Goal: Information Seeking & Learning: Learn about a topic

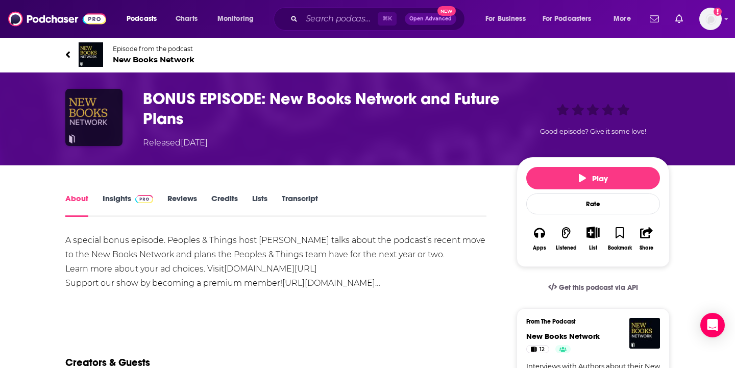
click at [87, 120] on img "BONUS EPISODE: New Books Network and Future Plans" at bounding box center [93, 117] width 57 height 57
click at [142, 61] on span "New Books Network" at bounding box center [154, 60] width 82 height 10
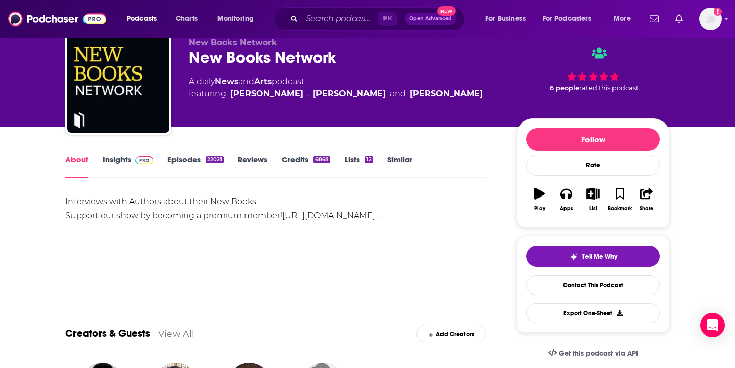
scroll to position [41, 0]
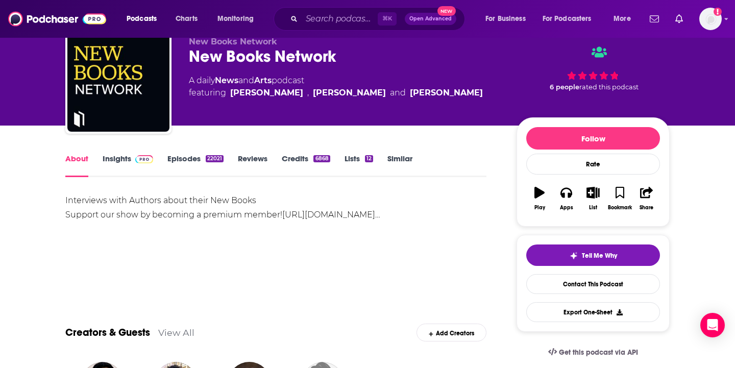
click at [180, 161] on link "Episodes 22021" at bounding box center [195, 165] width 56 height 23
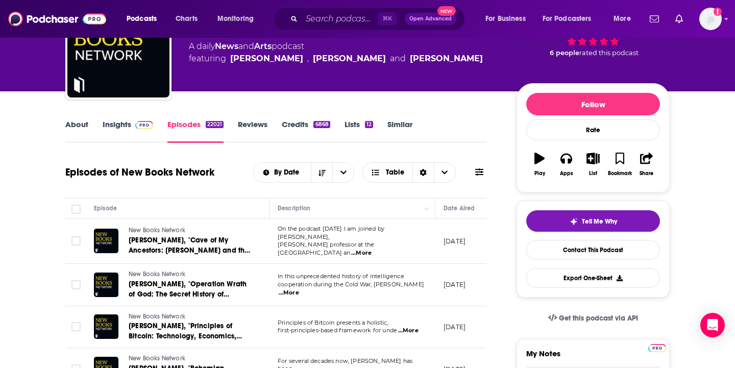
scroll to position [90, 0]
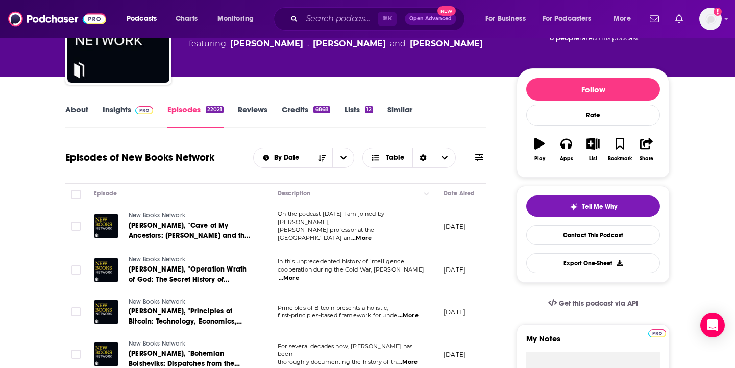
click at [119, 110] on link "Insights" at bounding box center [128, 116] width 50 height 23
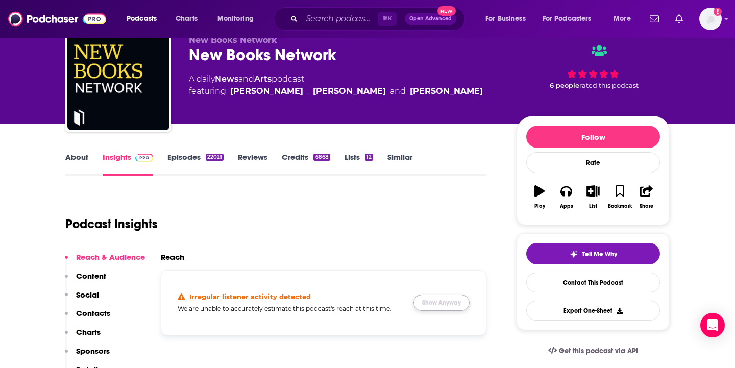
scroll to position [91, 0]
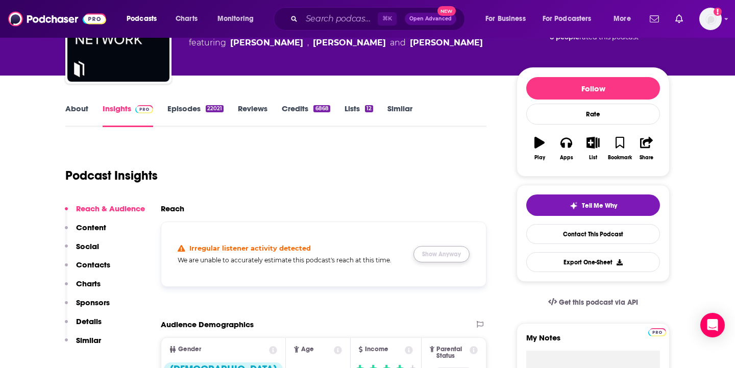
click at [453, 254] on button "Show Anyway" at bounding box center [441, 254] width 56 height 16
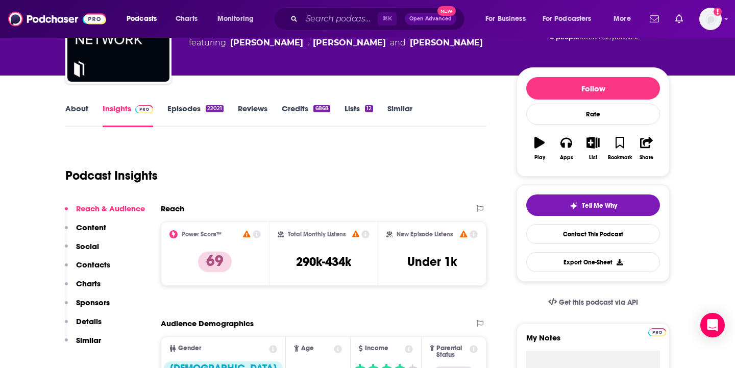
scroll to position [57, 0]
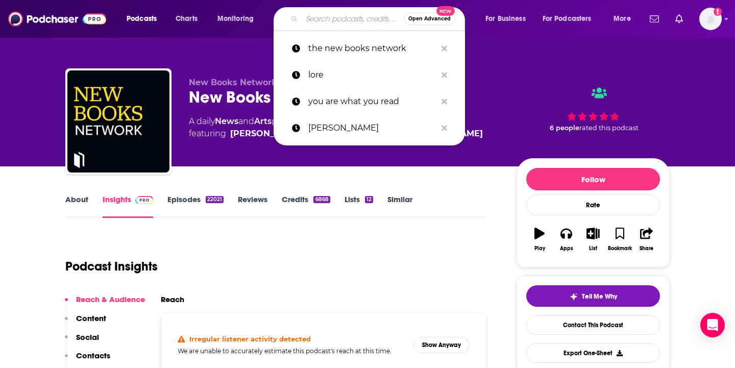
click at [330, 25] on input "Search podcasts, credits, & more..." at bounding box center [352, 19] width 102 height 16
paste input "Most Notorious! A True Crime History Podcast"
type input "Most Notorious! A True Crime History Podcast"
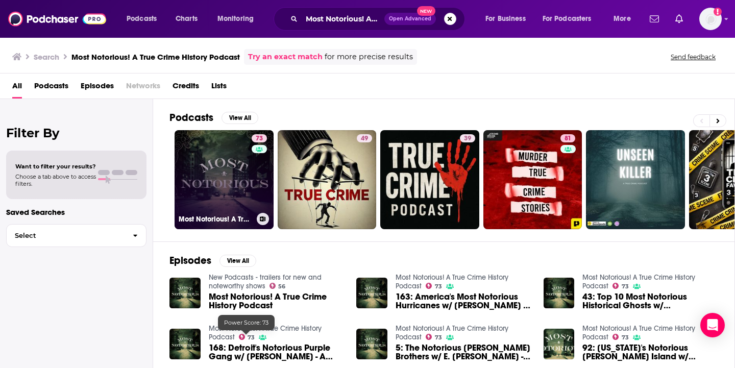
click at [225, 194] on link "73 Most Notorious! A True Crime History Podcast" at bounding box center [223, 179] width 99 height 99
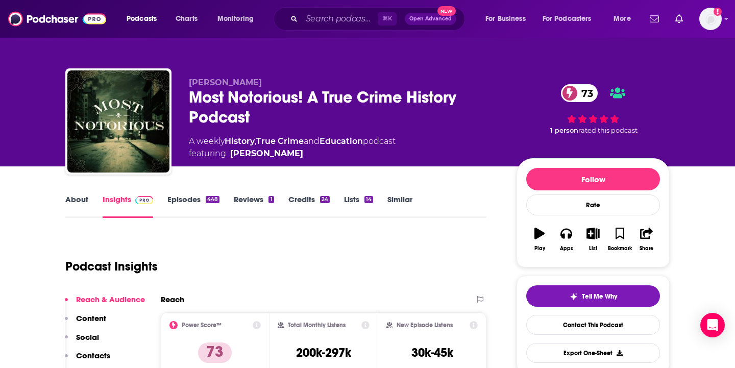
click at [79, 198] on link "About" at bounding box center [76, 205] width 23 height 23
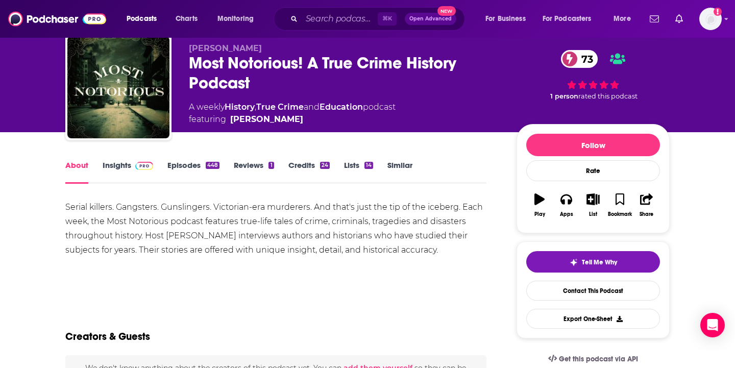
scroll to position [38, 0]
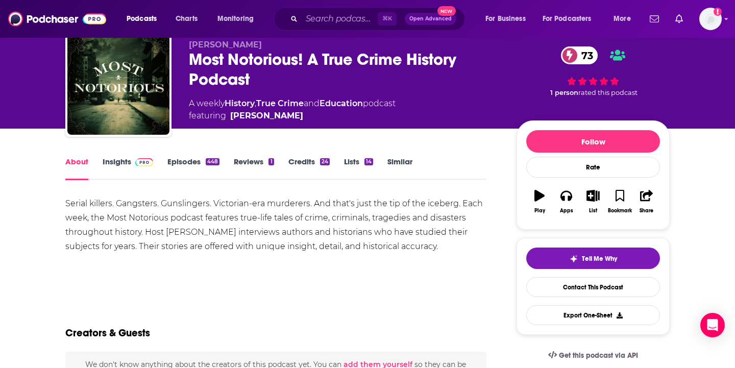
click at [123, 174] on link "Insights" at bounding box center [128, 168] width 50 height 23
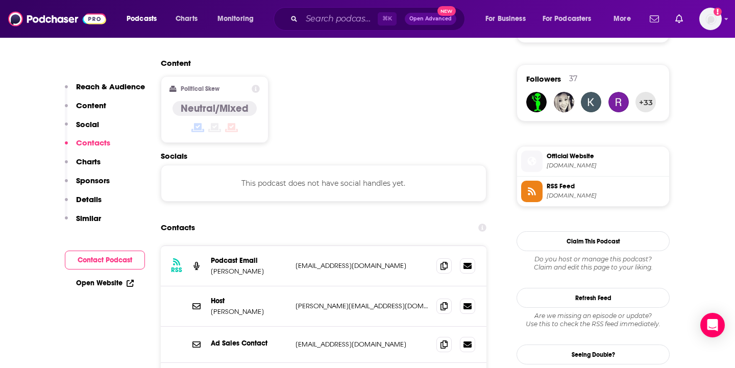
scroll to position [803, 0]
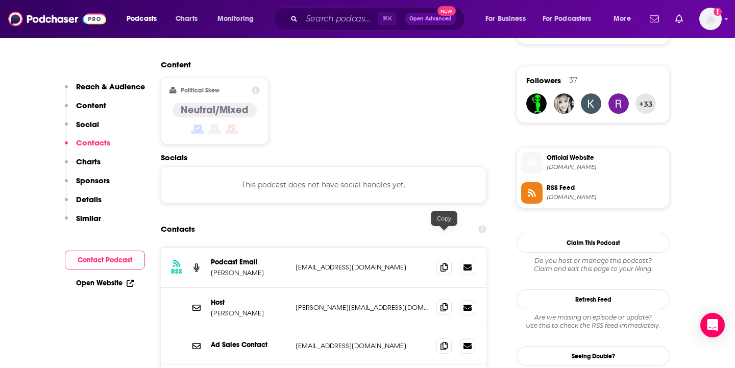
click at [443, 303] on icon at bounding box center [443, 307] width 7 height 8
click at [445, 263] on icon at bounding box center [443, 267] width 7 height 8
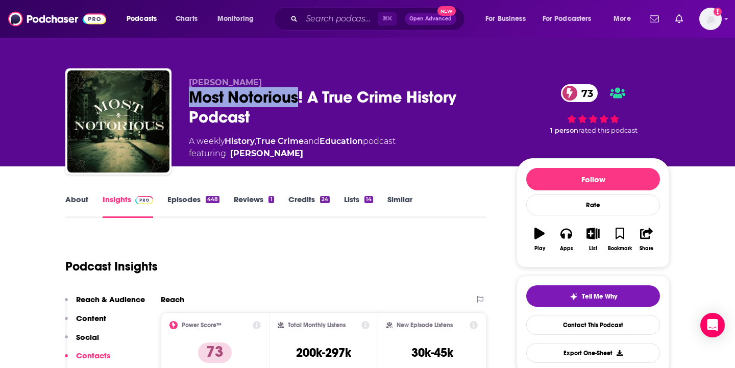
drag, startPoint x: 302, startPoint y: 99, endPoint x: 190, endPoint y: 96, distance: 111.7
click at [190, 96] on div "Most Notorious! A True Crime History Podcast 73" at bounding box center [344, 107] width 311 height 40
copy h2 "Most Notorious"
click at [322, 17] on input "Search podcasts, credits, & more..." at bounding box center [339, 19] width 76 height 16
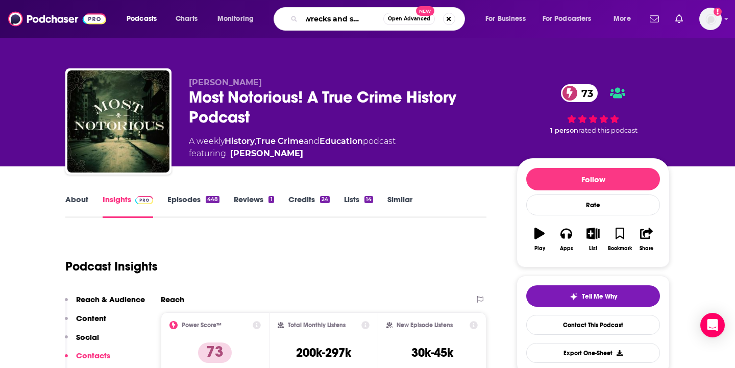
type input "shipwrecks and sea dogs"
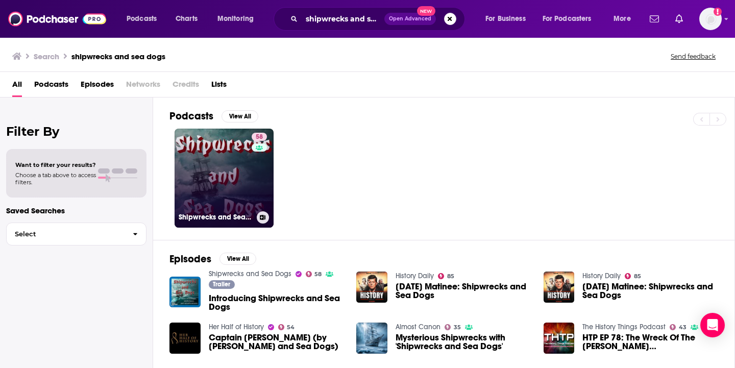
click at [218, 167] on link "58 Shipwrecks and Sea Dogs" at bounding box center [223, 178] width 99 height 99
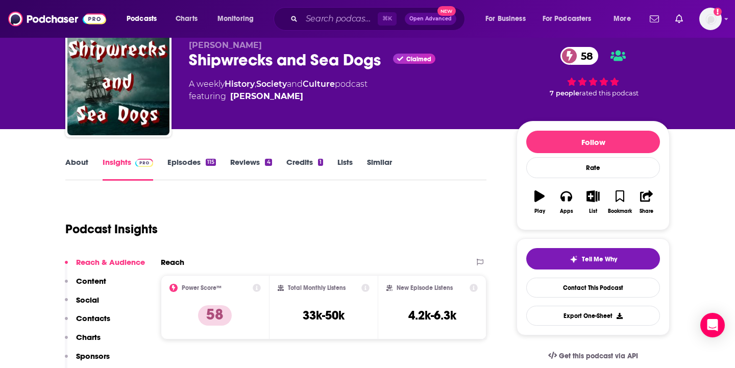
scroll to position [46, 0]
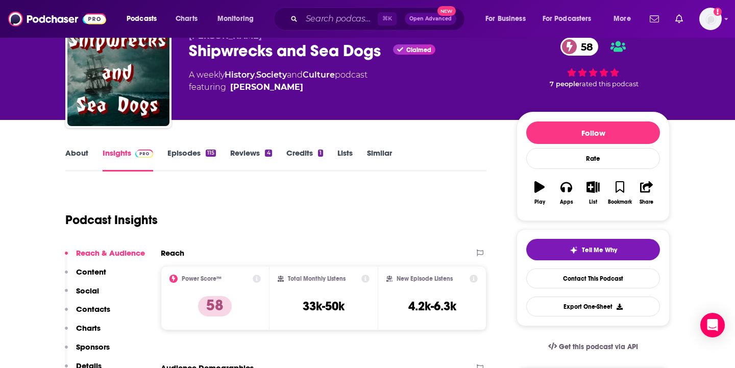
click at [179, 154] on link "Episodes 115" at bounding box center [191, 159] width 48 height 23
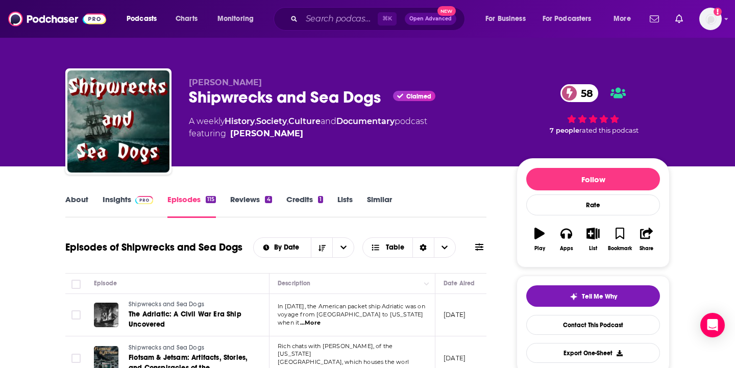
click at [120, 197] on link "Insights" at bounding box center [128, 205] width 50 height 23
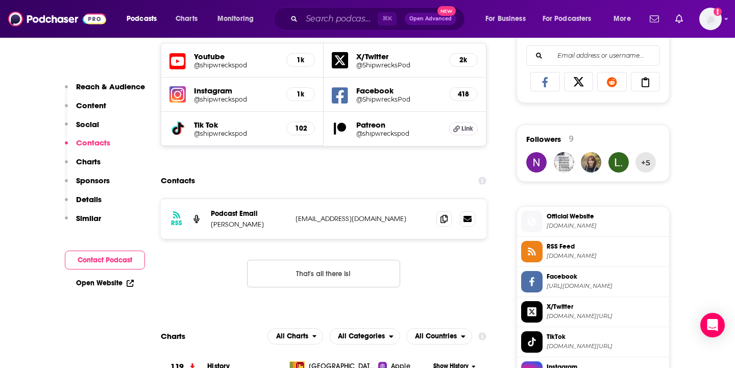
scroll to position [751, 0]
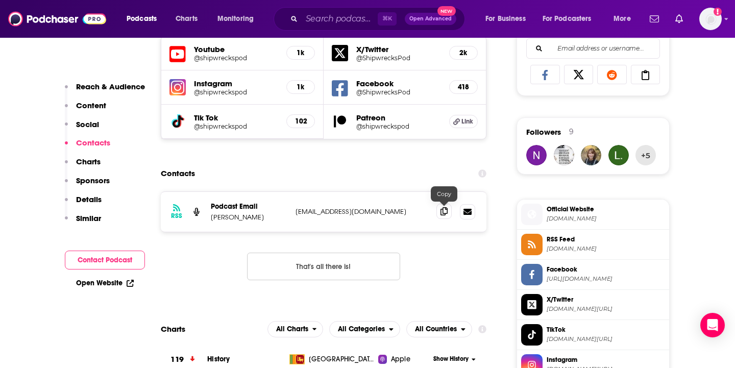
click at [443, 211] on icon at bounding box center [443, 211] width 7 height 8
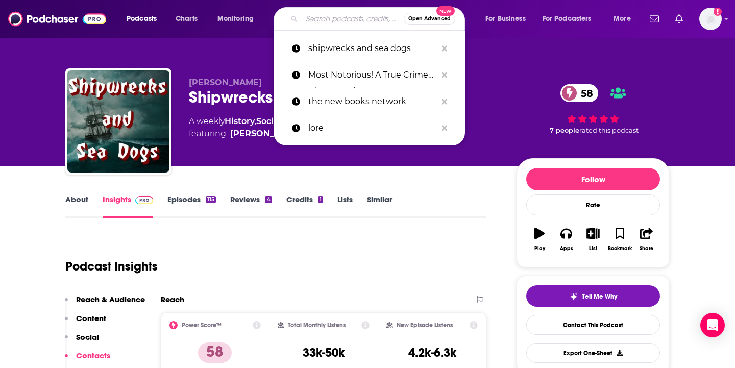
click at [306, 19] on input "Search podcasts, credits, & more..." at bounding box center [352, 19] width 102 height 16
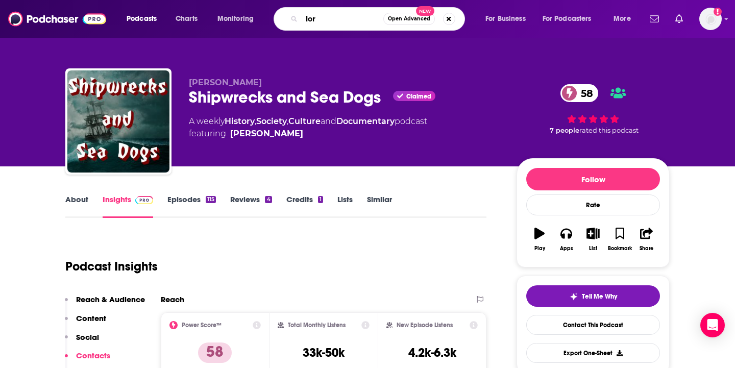
type input "lore"
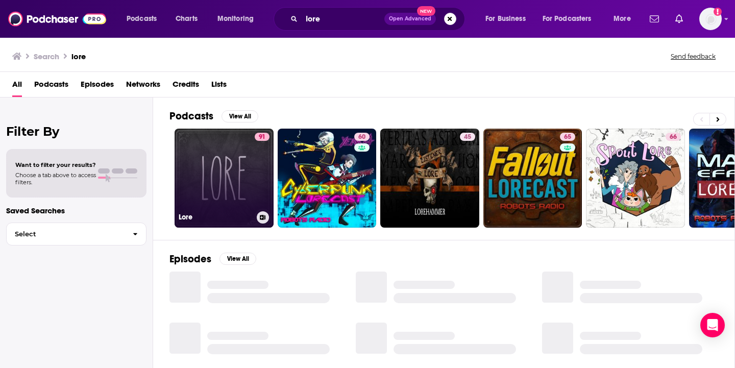
click at [239, 190] on link "91 Lore" at bounding box center [223, 178] width 99 height 99
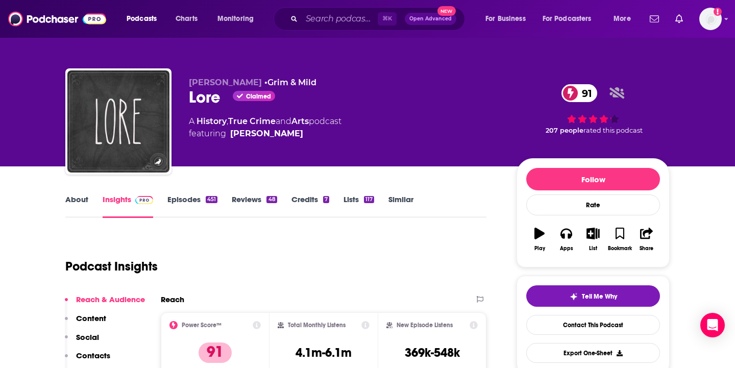
click at [188, 199] on link "Episodes 451" at bounding box center [192, 205] width 50 height 23
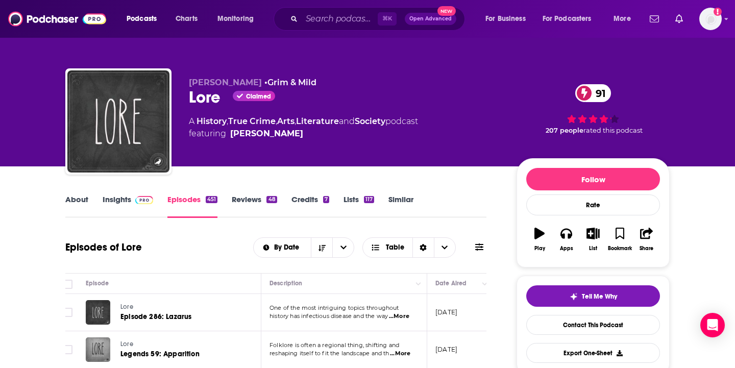
click at [72, 199] on link "About" at bounding box center [76, 205] width 23 height 23
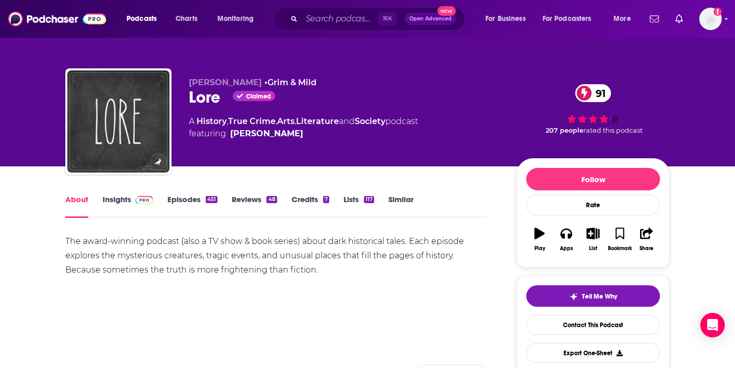
click at [112, 207] on link "Insights" at bounding box center [128, 205] width 50 height 23
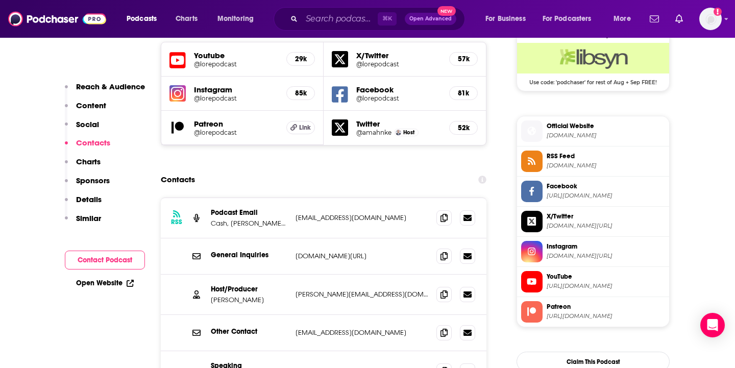
scroll to position [931, 0]
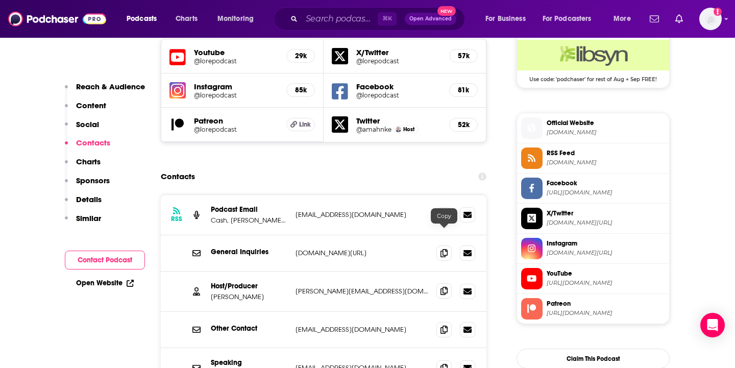
click at [442, 287] on icon at bounding box center [443, 291] width 7 height 8
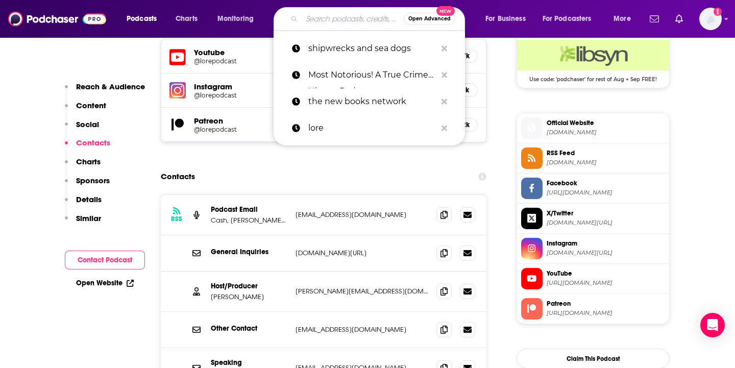
click at [321, 18] on input "Search podcasts, credits, & more..." at bounding box center [352, 19] width 102 height 16
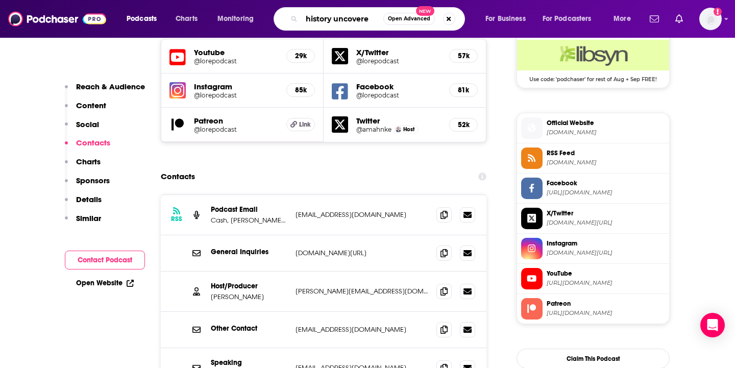
type input "history uncovered"
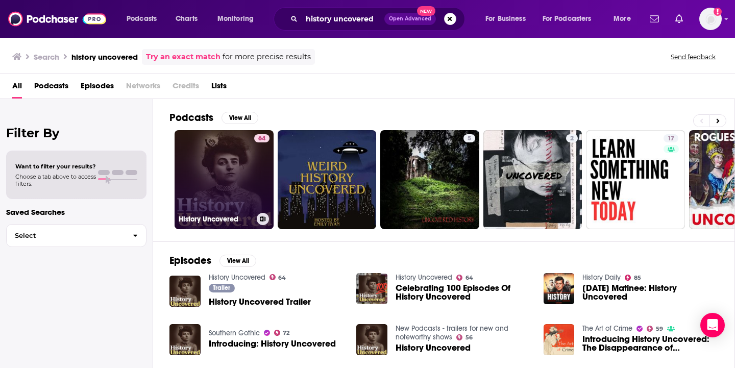
click at [222, 170] on link "64 History Uncovered" at bounding box center [223, 179] width 99 height 99
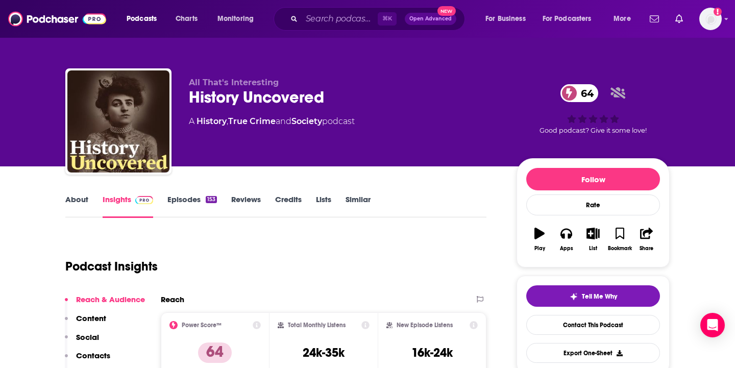
click at [187, 207] on link "Episodes 153" at bounding box center [191, 205] width 49 height 23
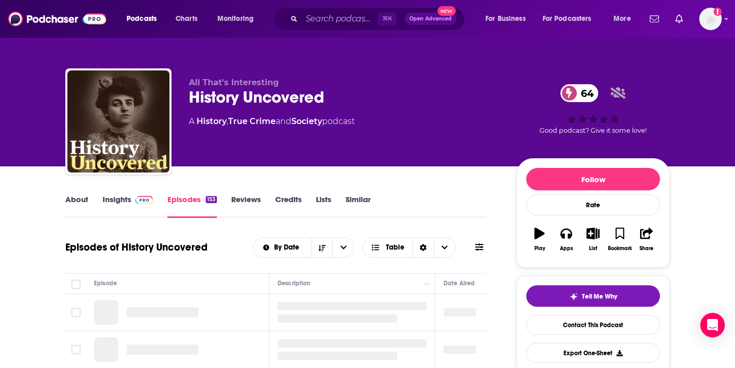
scroll to position [142, 0]
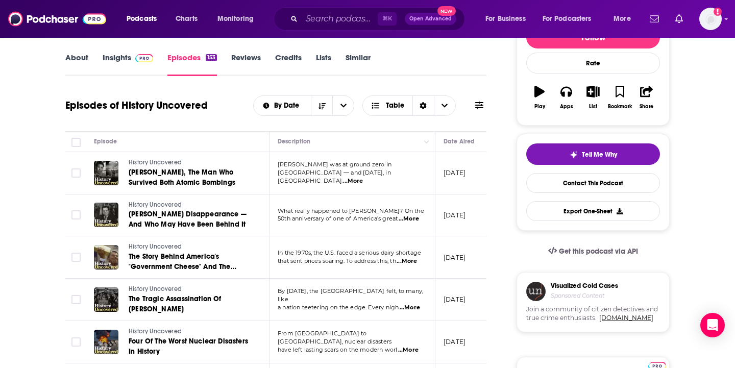
click at [113, 55] on link "Insights" at bounding box center [128, 64] width 50 height 23
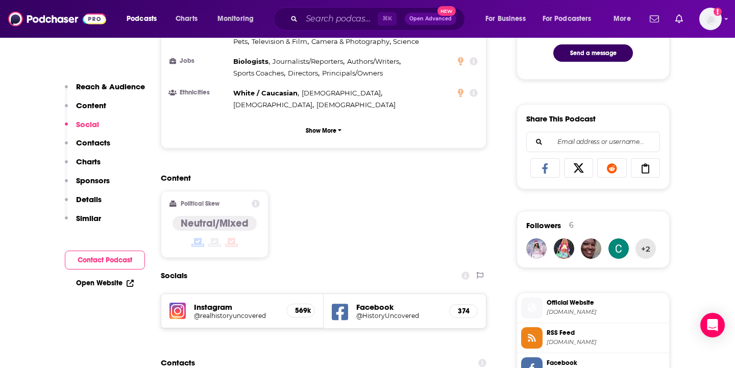
scroll to position [860, 0]
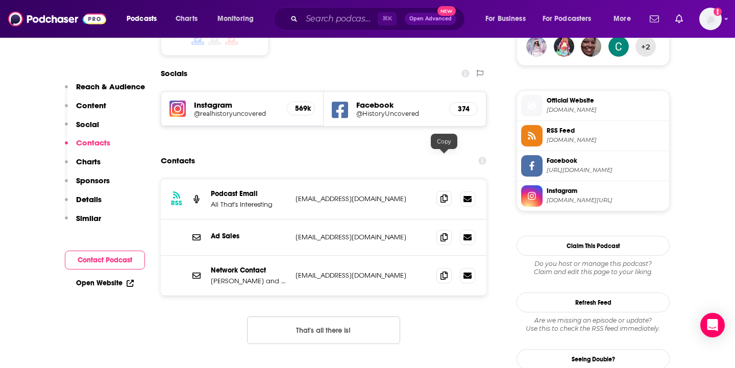
click at [441, 194] on icon at bounding box center [443, 198] width 7 height 8
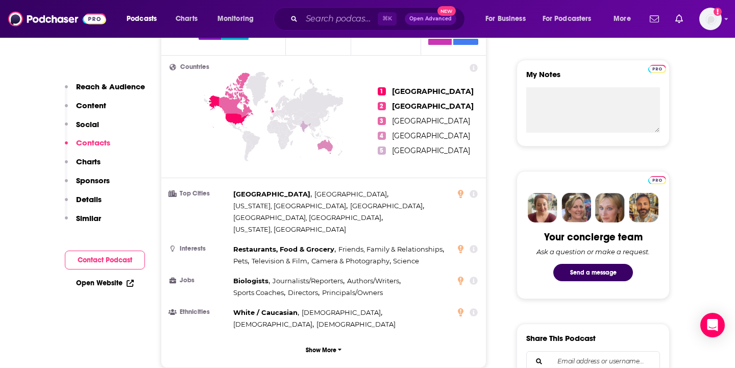
scroll to position [0, 0]
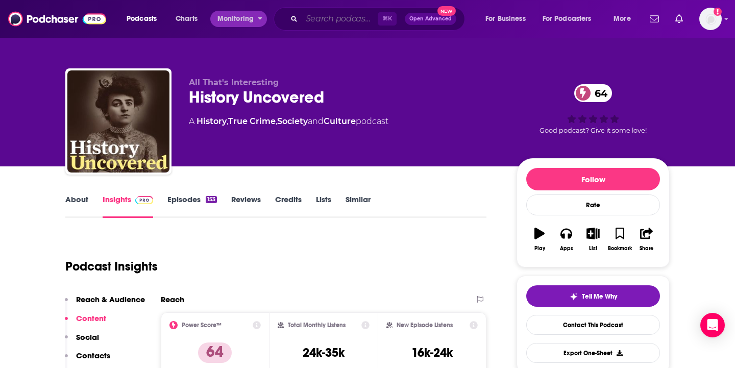
click at [327, 18] on input "Search podcasts, credits, & more..." at bounding box center [339, 19] width 76 height 16
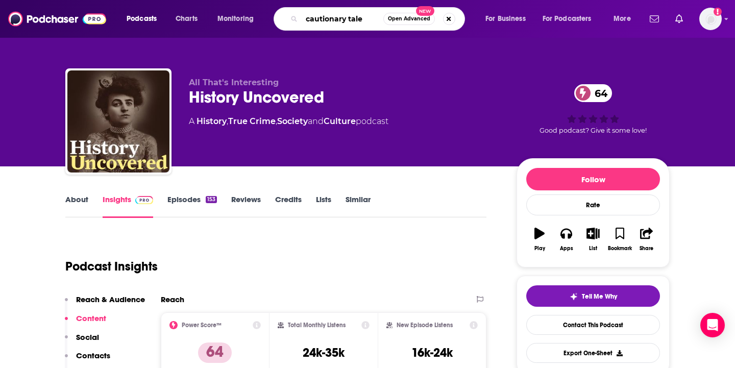
type input "cautionary tales"
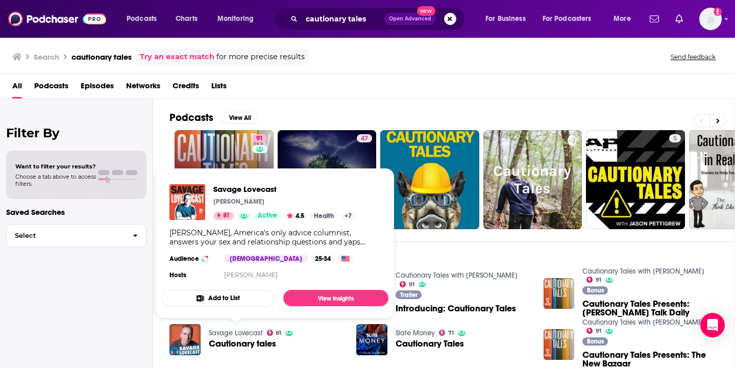
click at [218, 156] on link "91 Cautionary Tales with [PERSON_NAME]" at bounding box center [223, 179] width 99 height 99
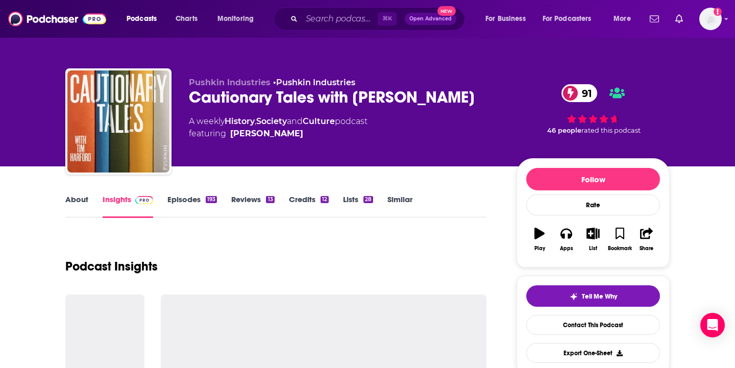
click at [80, 200] on link "About" at bounding box center [76, 205] width 23 height 23
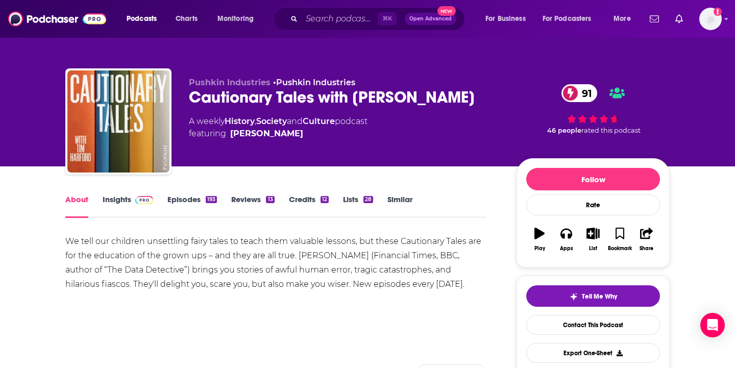
click at [181, 199] on link "Episodes 193" at bounding box center [191, 205] width 49 height 23
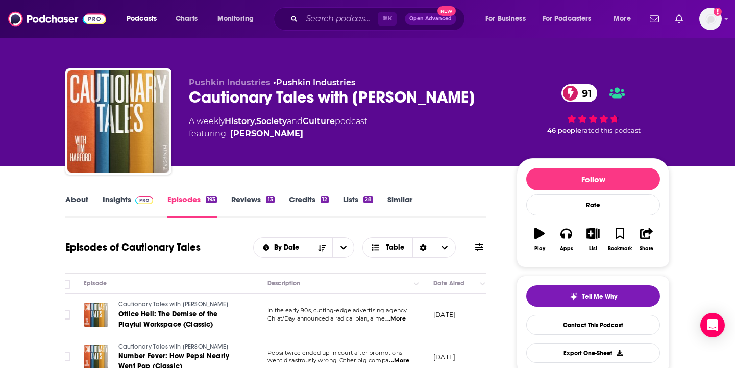
click at [123, 204] on link "Insights" at bounding box center [128, 205] width 50 height 23
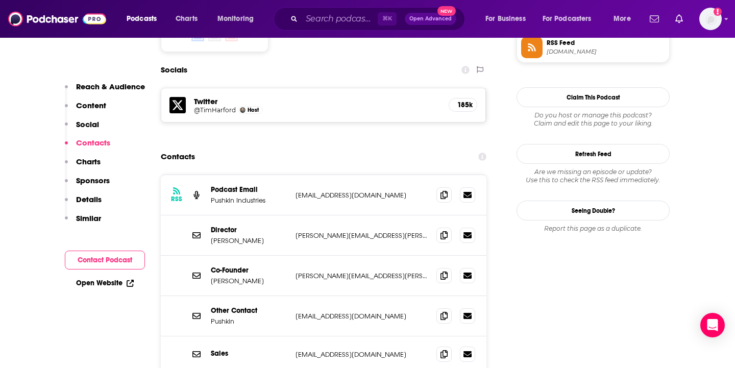
scroll to position [880, 0]
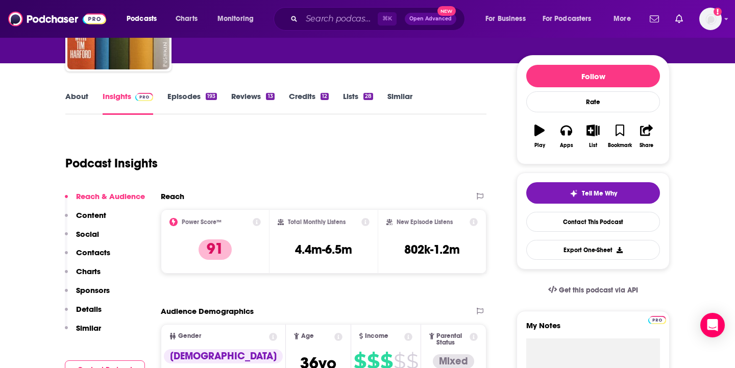
scroll to position [957, 0]
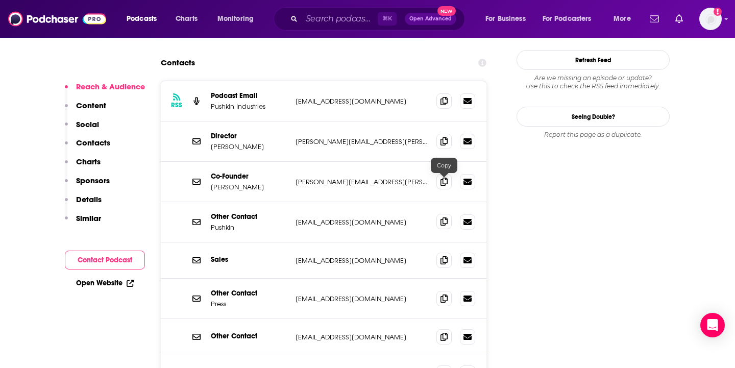
click at [440, 217] on icon at bounding box center [443, 221] width 7 height 8
click at [337, 24] on input "Search podcasts, credits, & more..." at bounding box center [339, 19] width 76 height 16
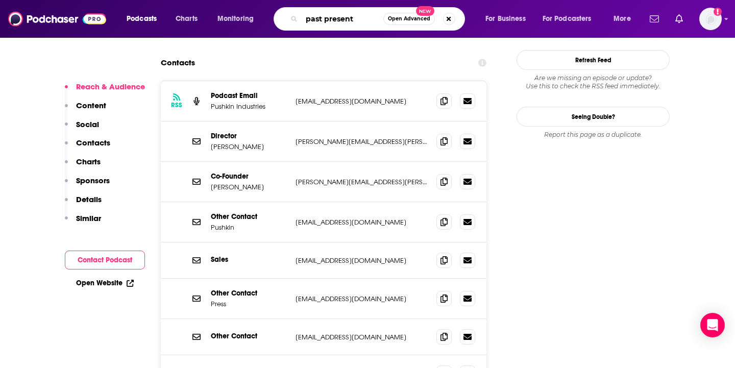
type input "past presenty"
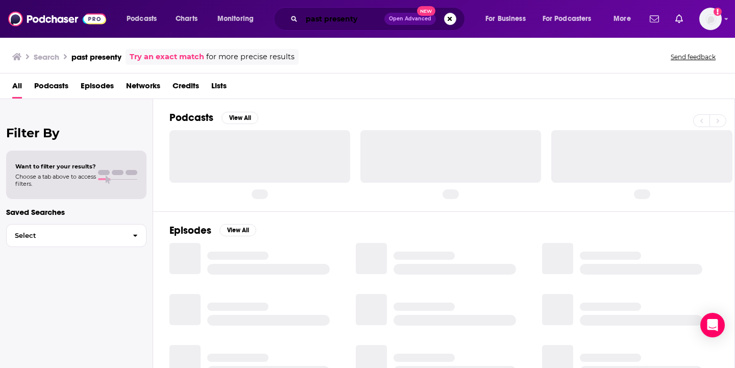
click at [365, 16] on input "past presenty" at bounding box center [342, 19] width 83 height 16
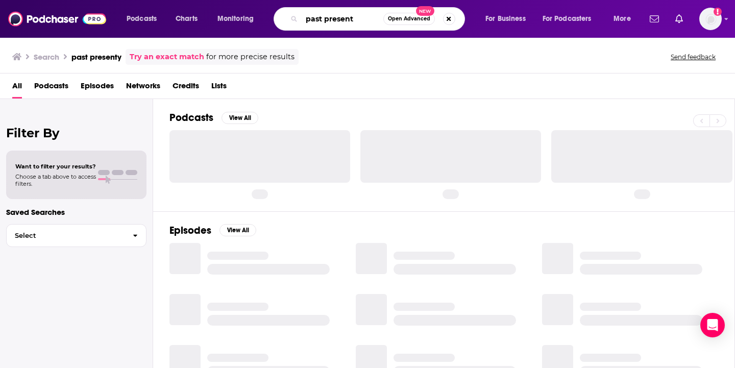
type input "past present"
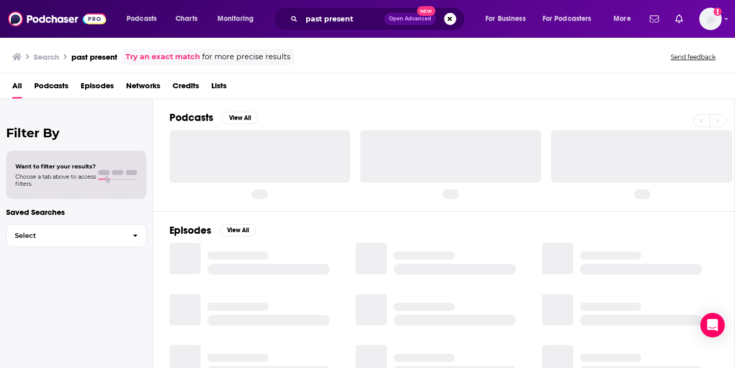
scroll to position [10, 0]
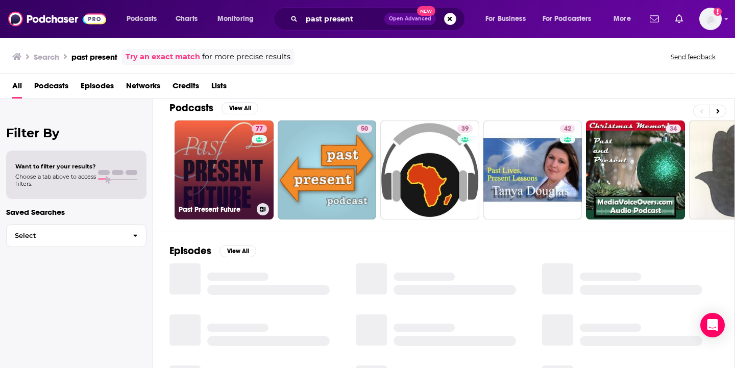
click at [229, 193] on link "77 Past Present Future" at bounding box center [223, 169] width 99 height 99
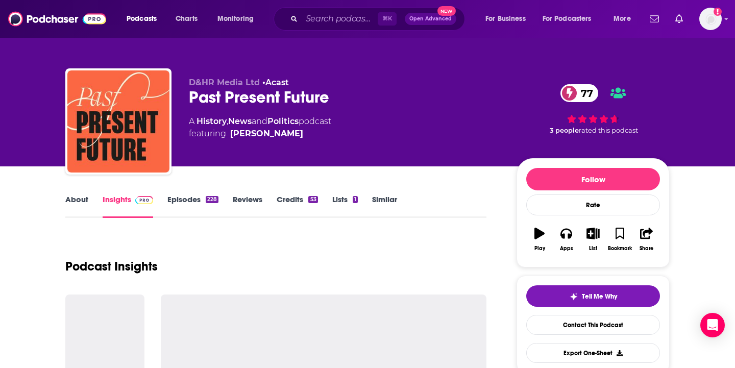
click at [75, 200] on link "About" at bounding box center [76, 205] width 23 height 23
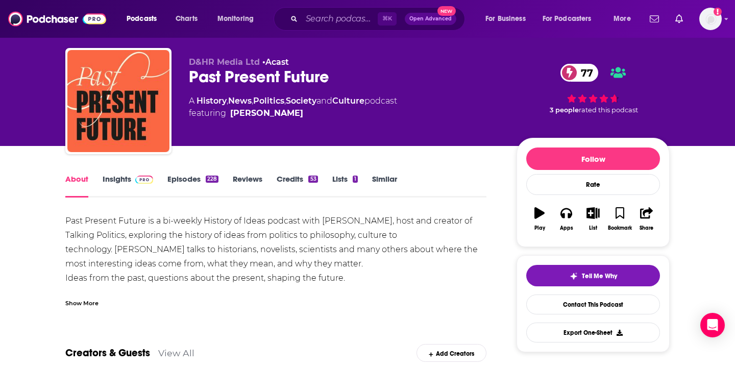
scroll to position [22, 0]
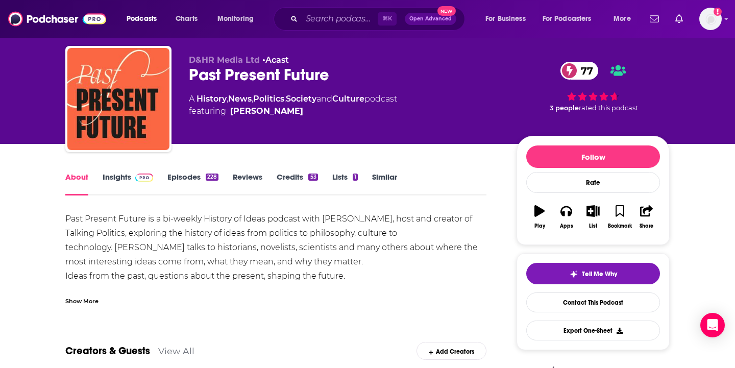
click at [197, 179] on link "Episodes 228" at bounding box center [192, 183] width 51 height 23
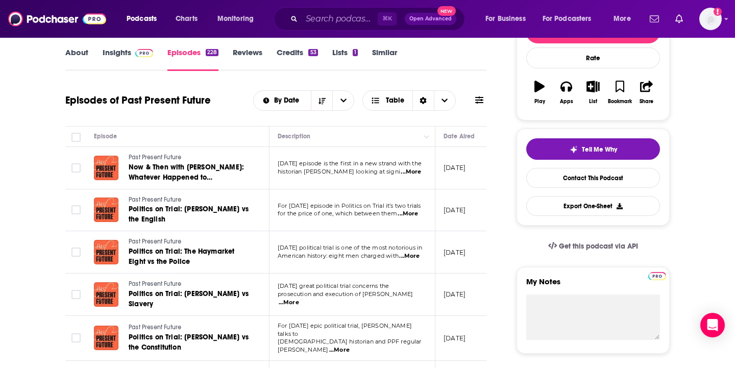
click at [412, 172] on span "...More" at bounding box center [410, 172] width 20 height 8
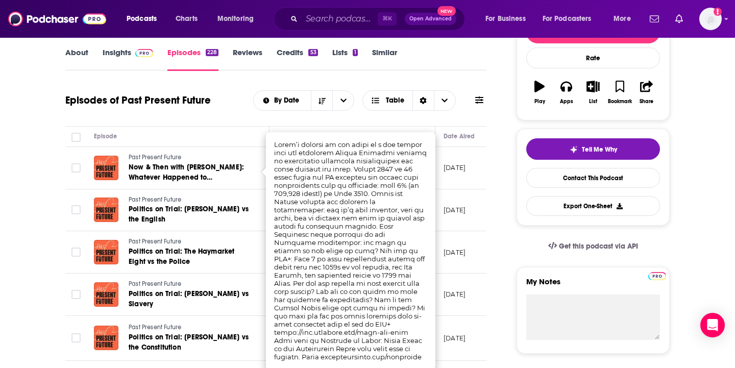
click at [474, 110] on div "By Date Table" at bounding box center [369, 100] width 233 height 20
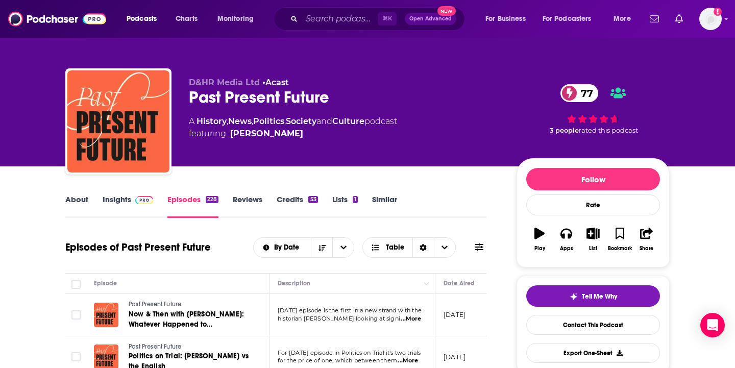
click at [122, 202] on link "Insights" at bounding box center [128, 205] width 50 height 23
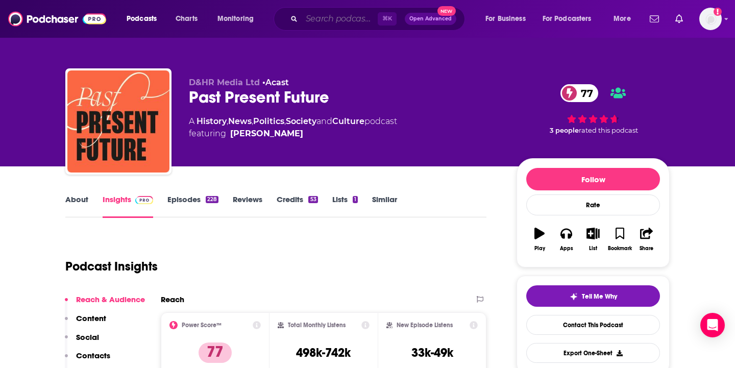
click at [315, 23] on input "Search podcasts, credits, & more..." at bounding box center [339, 19] width 76 height 16
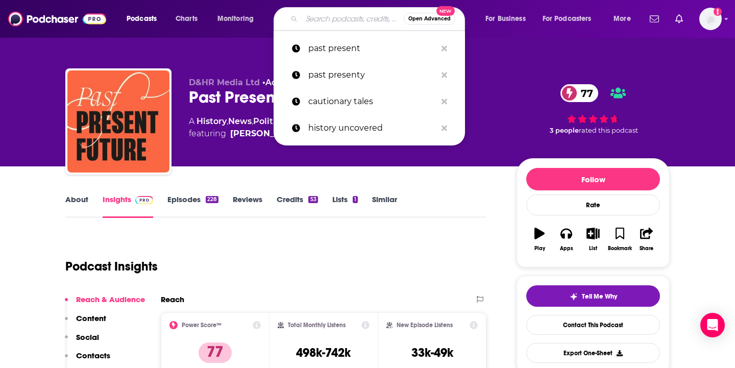
paste input "Slate Conversations"
type input "Slate Conversations"
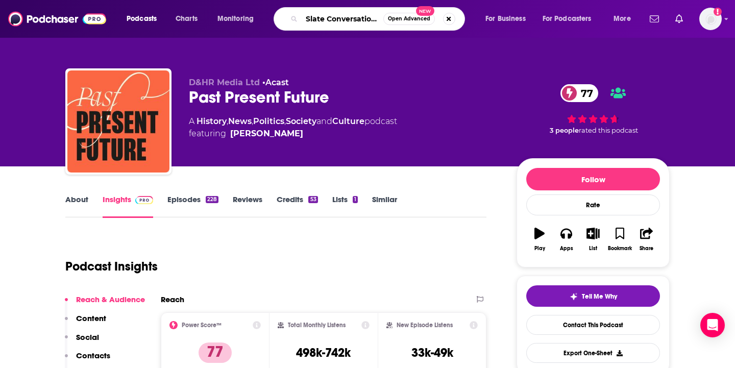
scroll to position [0, 2]
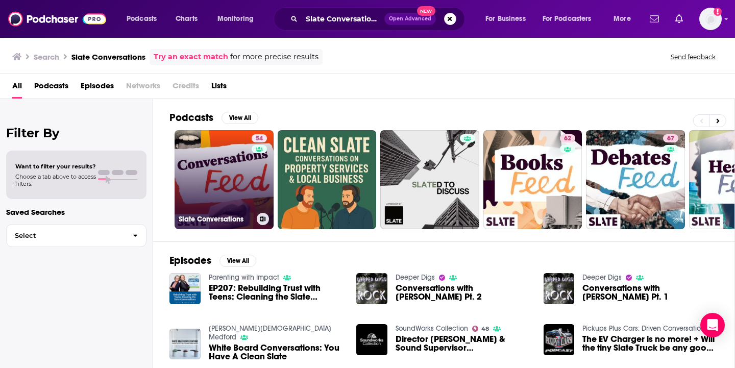
click at [205, 168] on link "54 Slate Conversations" at bounding box center [223, 179] width 99 height 99
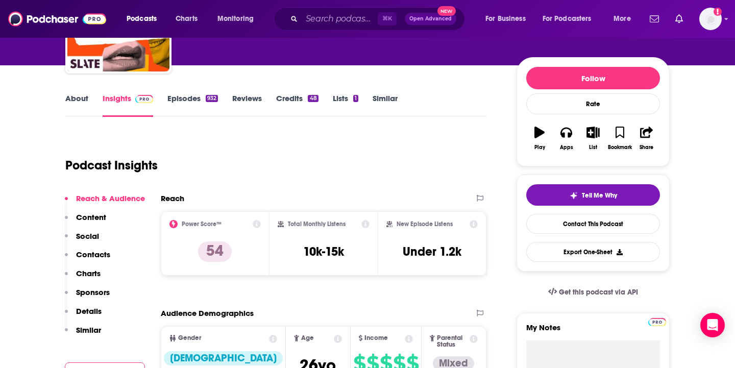
scroll to position [7, 0]
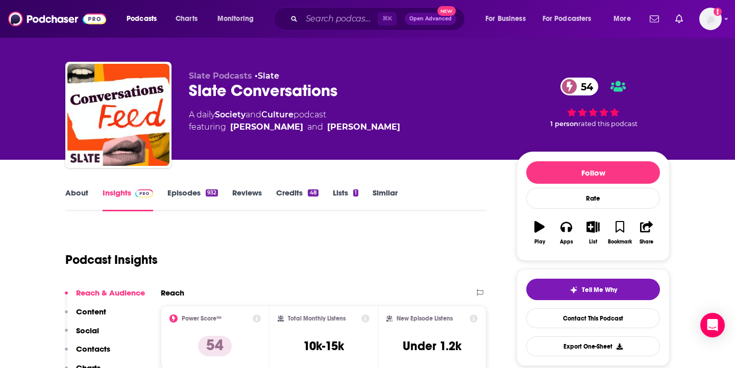
click at [185, 192] on link "Episodes 932" at bounding box center [192, 199] width 50 height 23
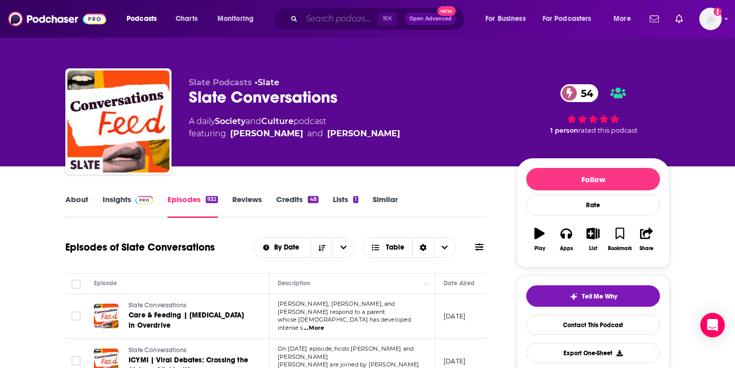
click at [314, 18] on input "Search podcasts, credits, & more..." at bounding box center [339, 19] width 76 height 16
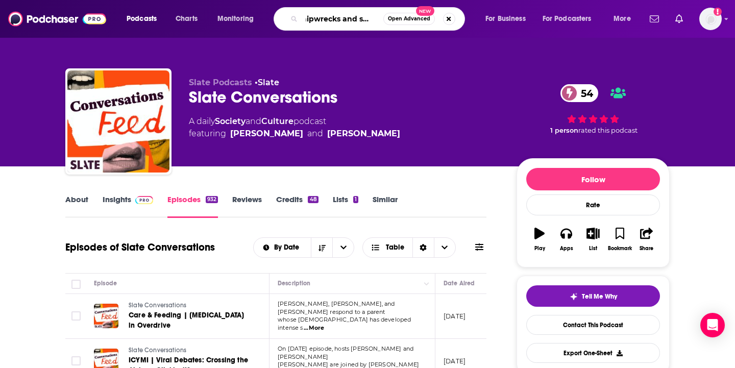
scroll to position [0, 17]
type input "shipwrecks and sea dogs"
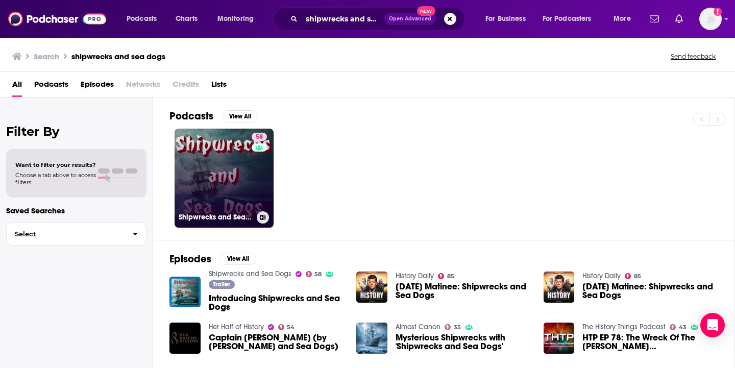
click at [218, 186] on link "58 Shipwrecks and Sea Dogs" at bounding box center [223, 178] width 99 height 99
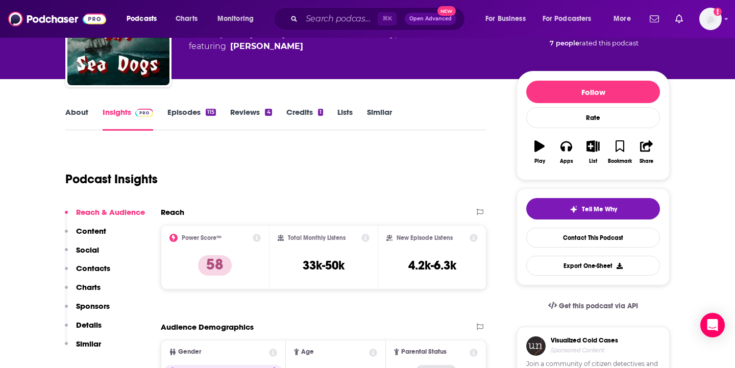
scroll to position [110, 0]
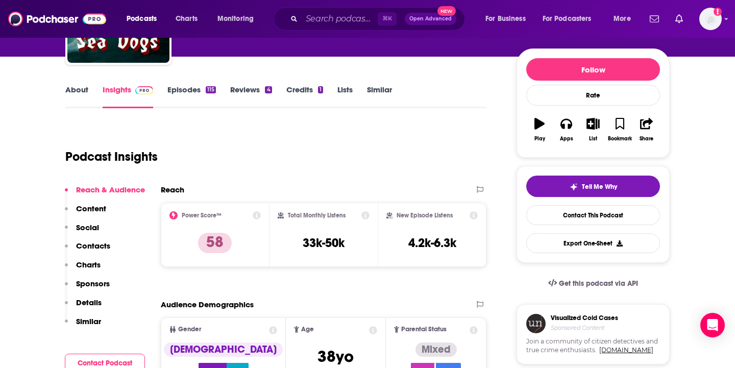
click at [175, 86] on link "Episodes 115" at bounding box center [191, 96] width 48 height 23
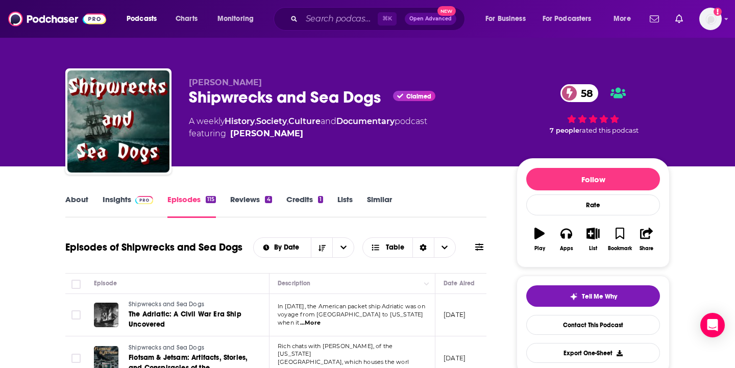
click at [120, 205] on link "Insights" at bounding box center [128, 205] width 50 height 23
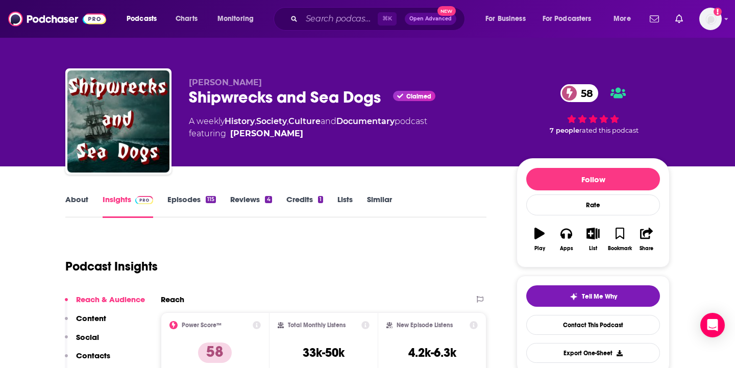
click at [184, 205] on link "Episodes 115" at bounding box center [191, 205] width 48 height 23
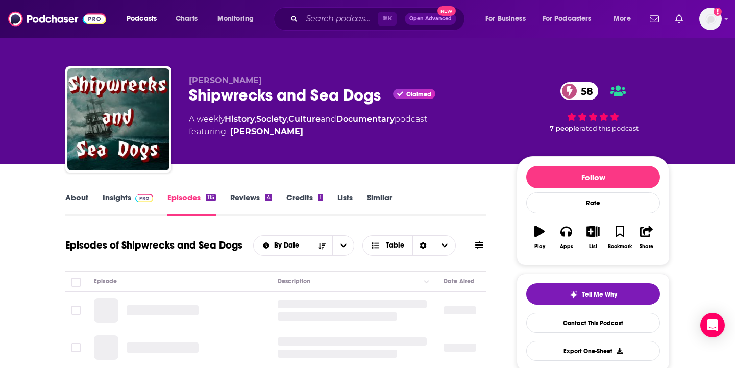
scroll to position [19, 0]
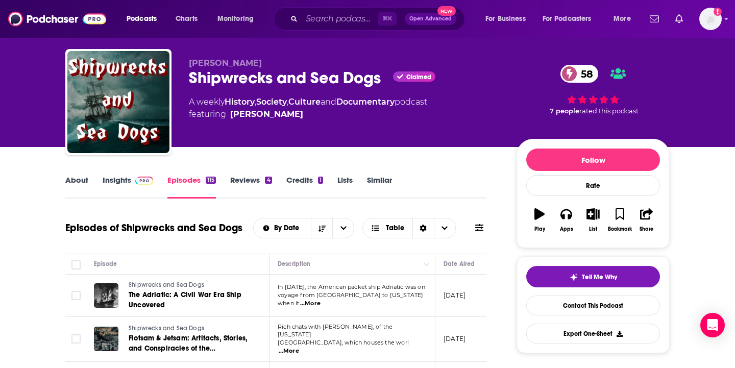
click at [137, 185] on link "Insights" at bounding box center [128, 186] width 50 height 23
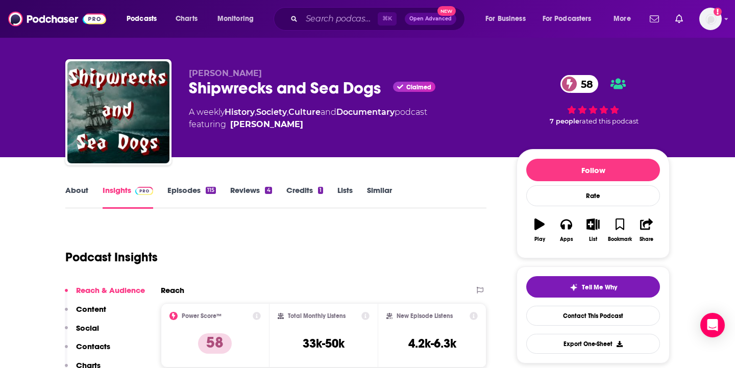
scroll to position [10, 0]
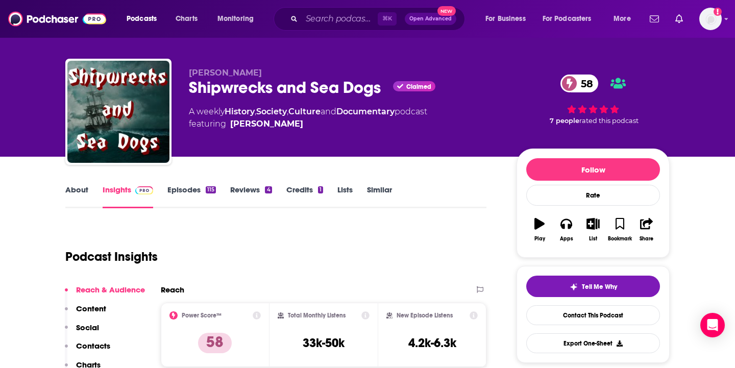
click at [182, 189] on link "Episodes 115" at bounding box center [191, 196] width 48 height 23
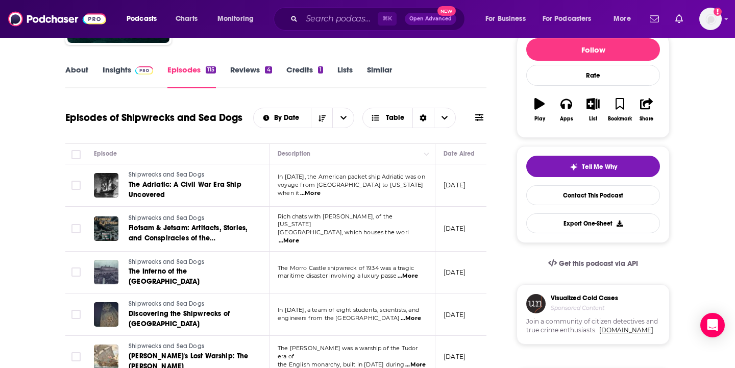
scroll to position [141, 0]
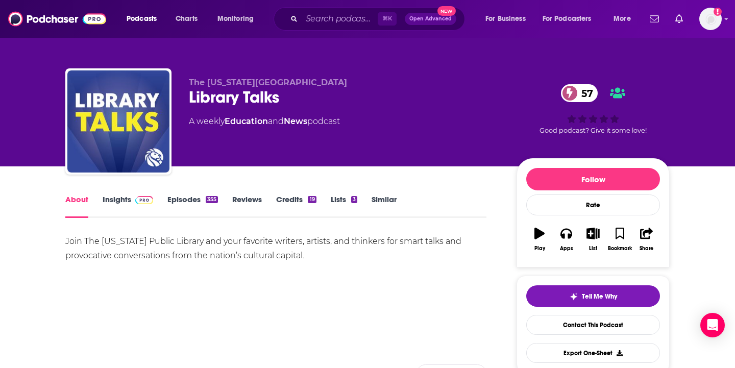
click at [181, 199] on link "Episodes 355" at bounding box center [192, 205] width 50 height 23
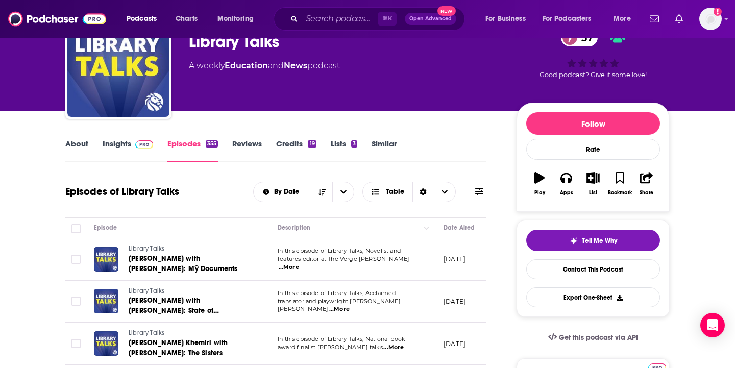
scroll to position [56, 0]
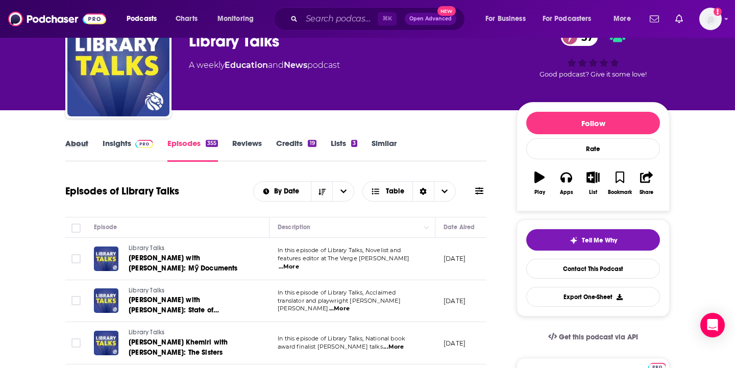
click at [89, 145] on div "About" at bounding box center [83, 149] width 37 height 23
click at [81, 144] on link "About" at bounding box center [76, 149] width 23 height 23
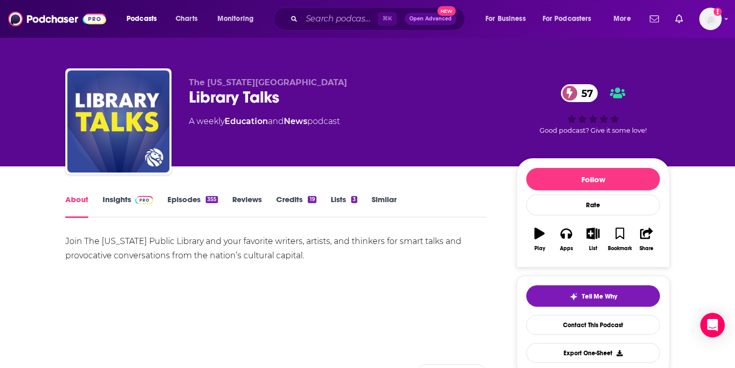
click at [135, 205] on link "Insights" at bounding box center [128, 205] width 50 height 23
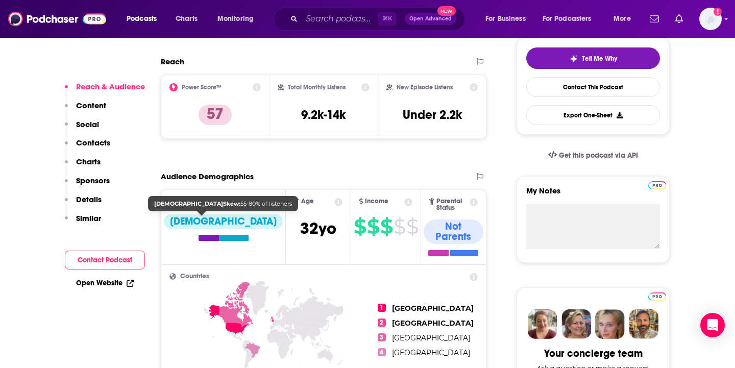
scroll to position [243, 0]
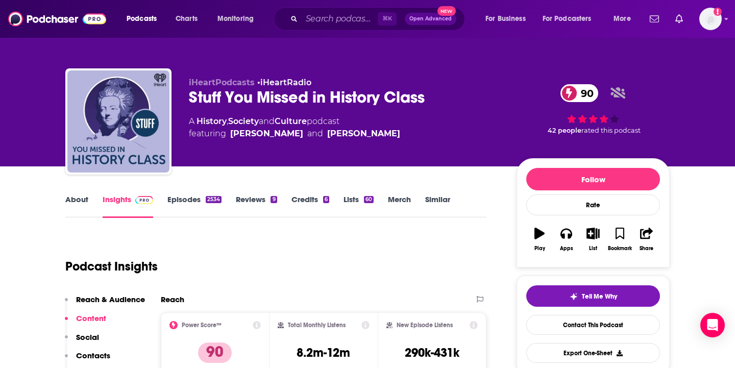
click at [249, 97] on div "Stuff You Missed in History Class 90" at bounding box center [344, 97] width 311 height 20
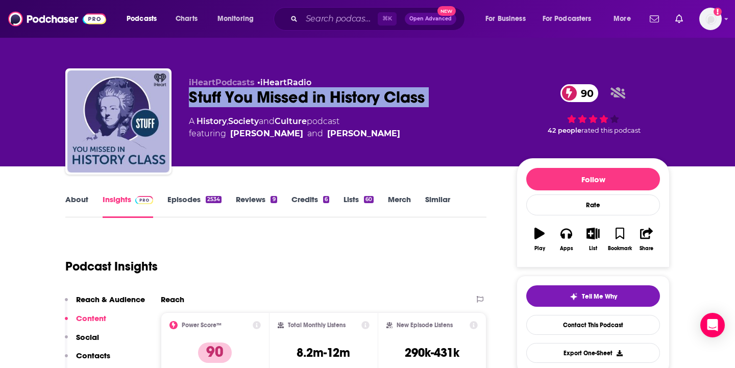
click at [249, 97] on div "Stuff You Missed in History Class 90" at bounding box center [344, 97] width 311 height 20
